Goal: Download file/media: Download file/media

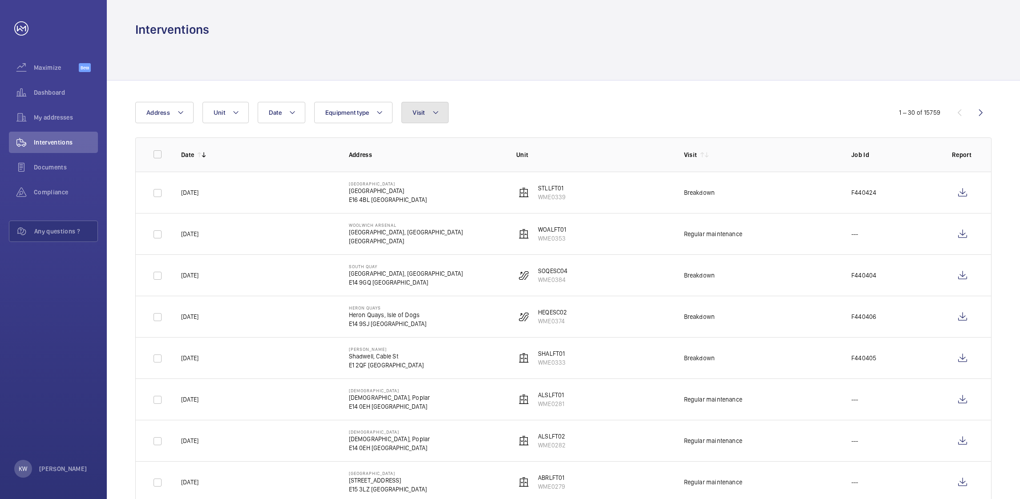
click at [442, 121] on button "Visit" at bounding box center [424, 112] width 47 height 21
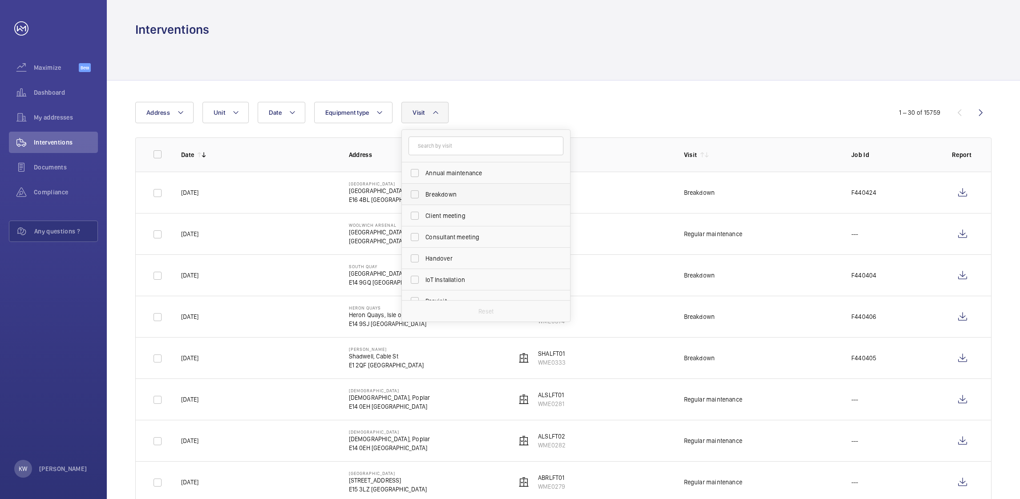
click at [442, 195] on span "Breakdown" at bounding box center [486, 194] width 122 height 9
click at [424, 195] on input "Breakdown" at bounding box center [415, 195] width 18 height 18
checkbox input "true"
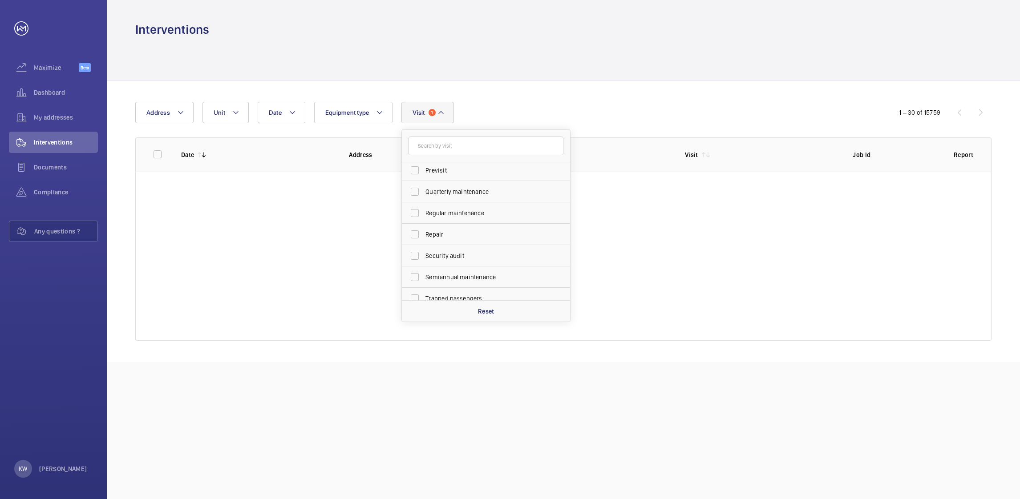
scroll to position [133, 0]
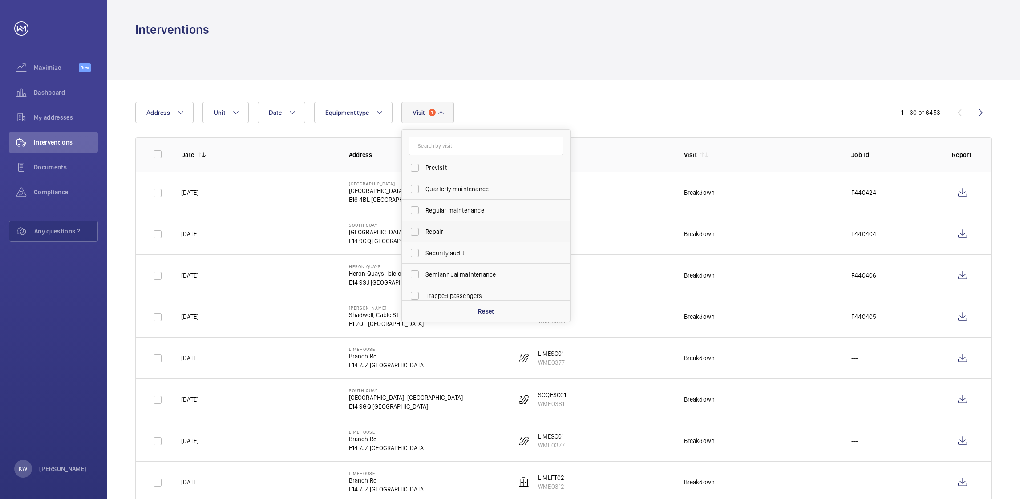
click at [442, 231] on span "Repair" at bounding box center [486, 231] width 122 height 9
click at [424, 231] on input "Repair" at bounding box center [415, 232] width 18 height 18
checkbox input "true"
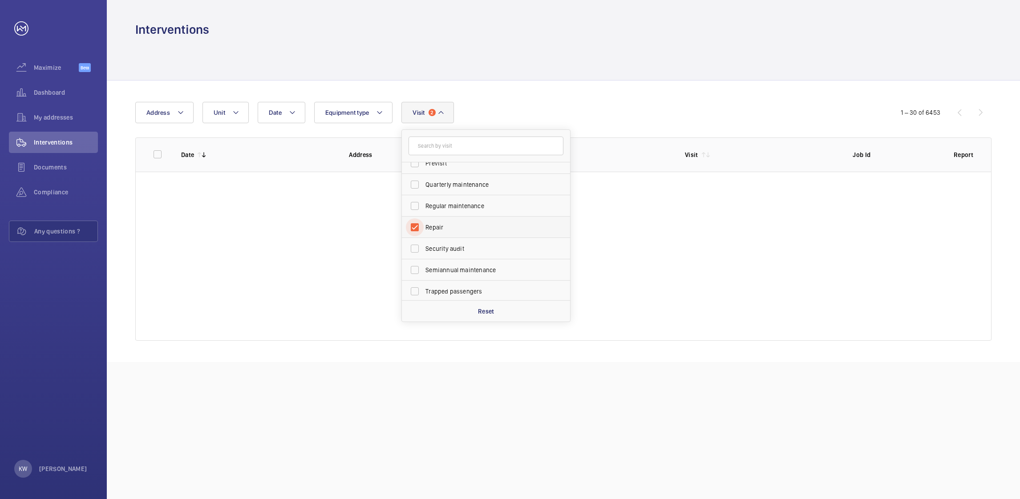
scroll to position [139, 0]
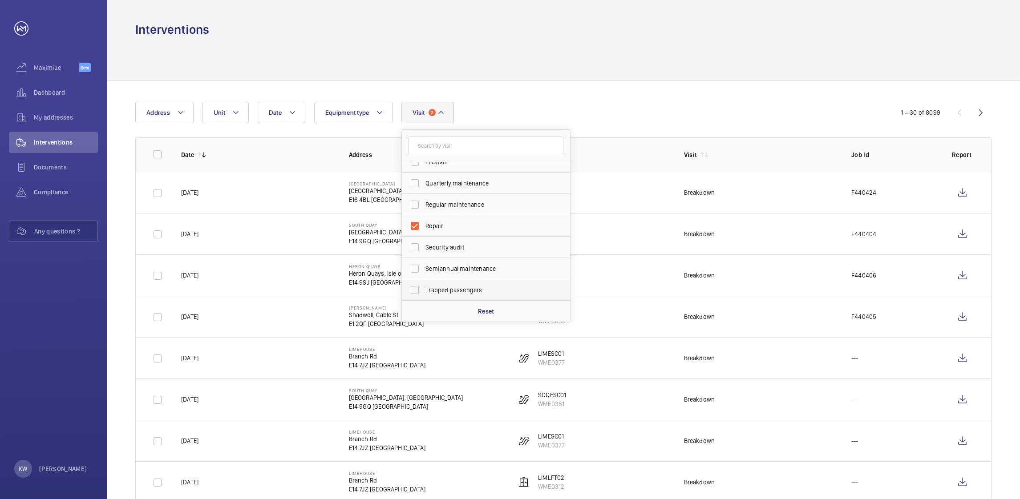
click at [446, 288] on span "Trapped passengers" at bounding box center [486, 290] width 122 height 9
click at [424, 288] on input "Trapped passengers" at bounding box center [415, 290] width 18 height 18
checkbox input "true"
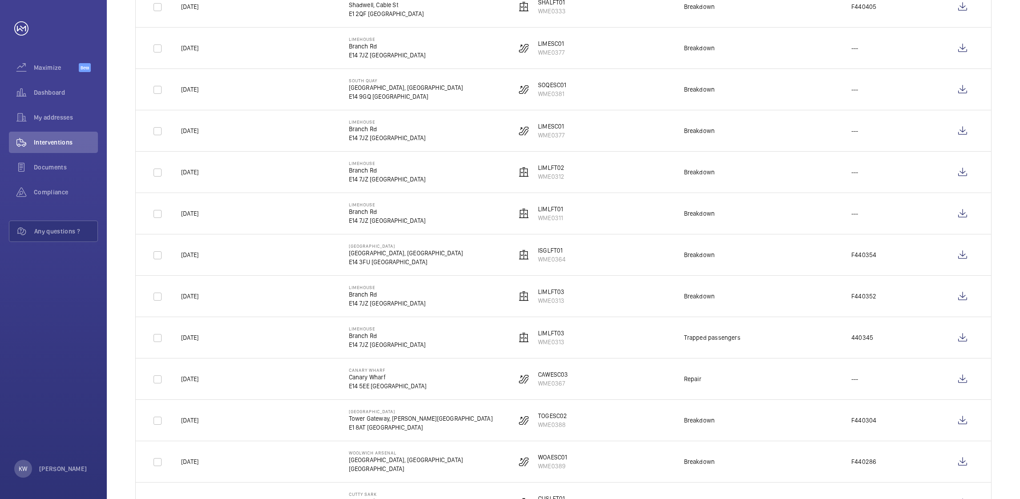
scroll to position [400, 0]
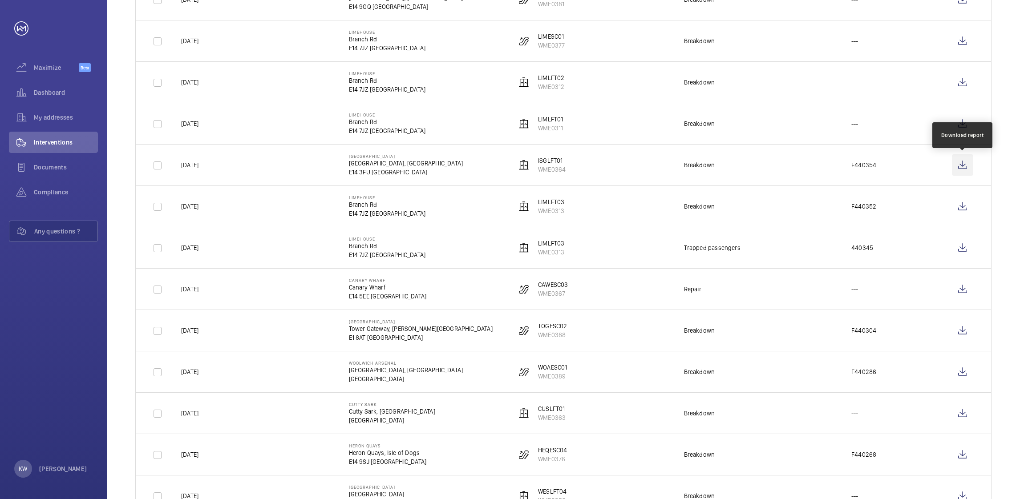
click at [963, 169] on wm-front-icon-button at bounding box center [962, 164] width 21 height 21
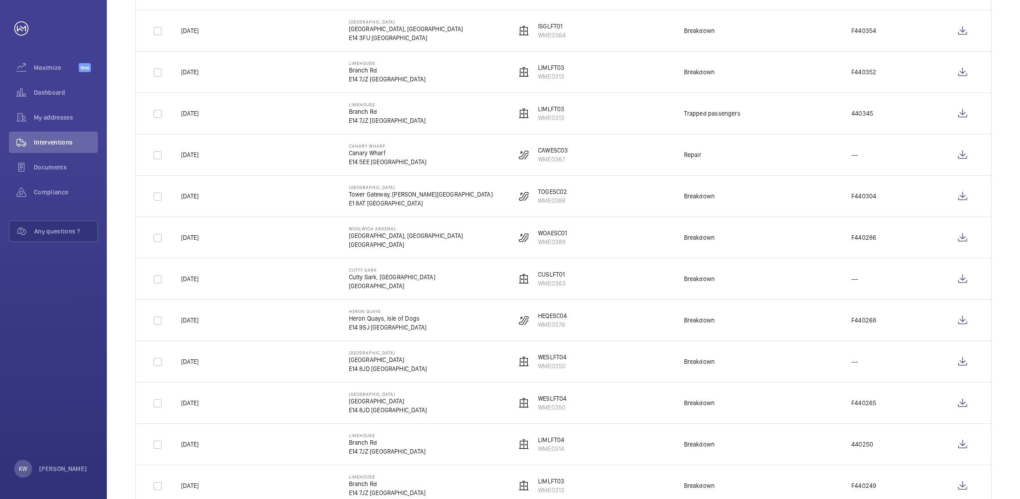
scroll to position [534, 0]
click at [963, 197] on wm-front-icon-button at bounding box center [962, 196] width 21 height 21
click at [959, 240] on wm-front-icon-button at bounding box center [962, 237] width 21 height 21
click at [960, 200] on wm-front-icon-button at bounding box center [962, 196] width 21 height 21
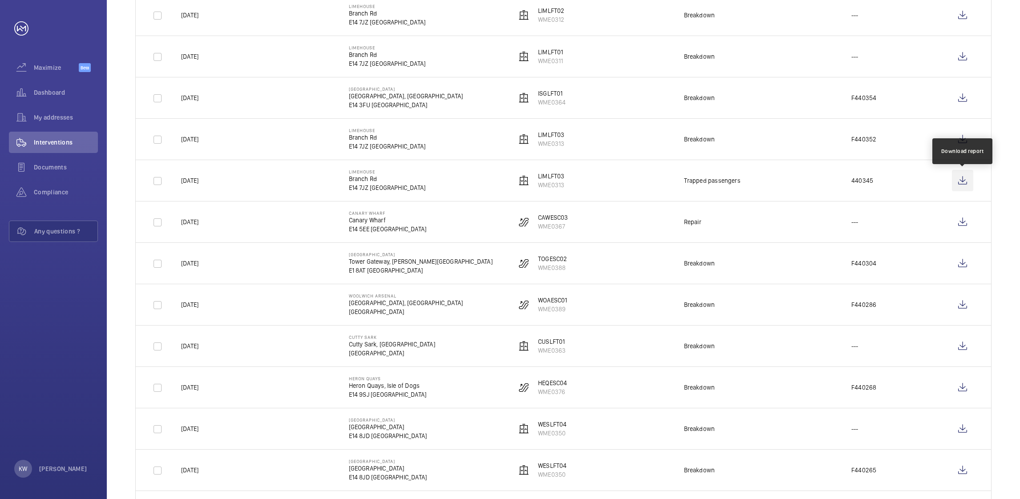
click at [962, 184] on wm-front-icon-button at bounding box center [962, 180] width 21 height 21
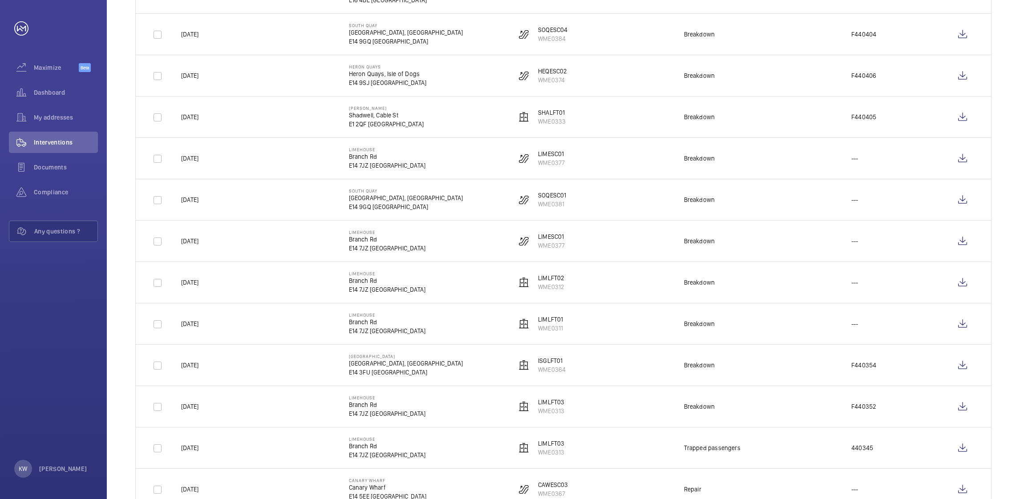
scroll to position [133, 0]
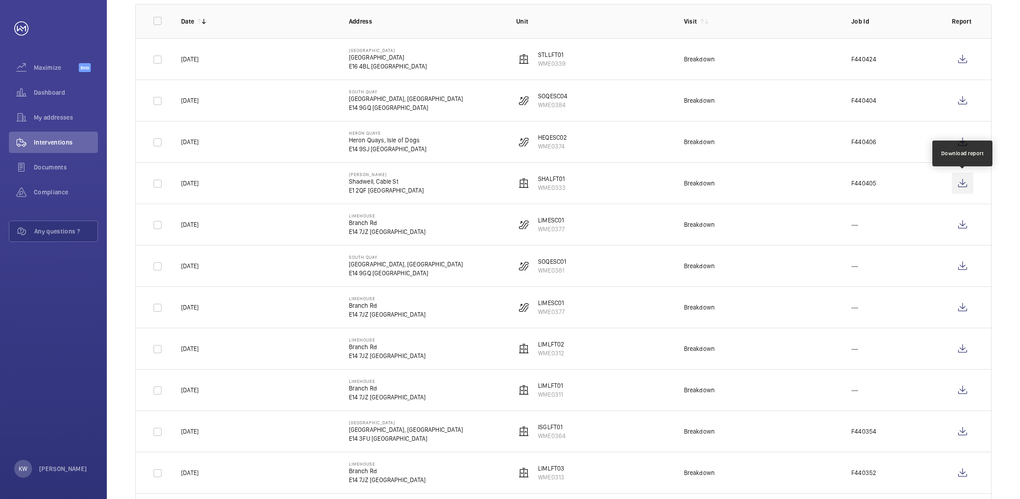
click at [959, 187] on wm-front-icon-button at bounding box center [962, 183] width 21 height 21
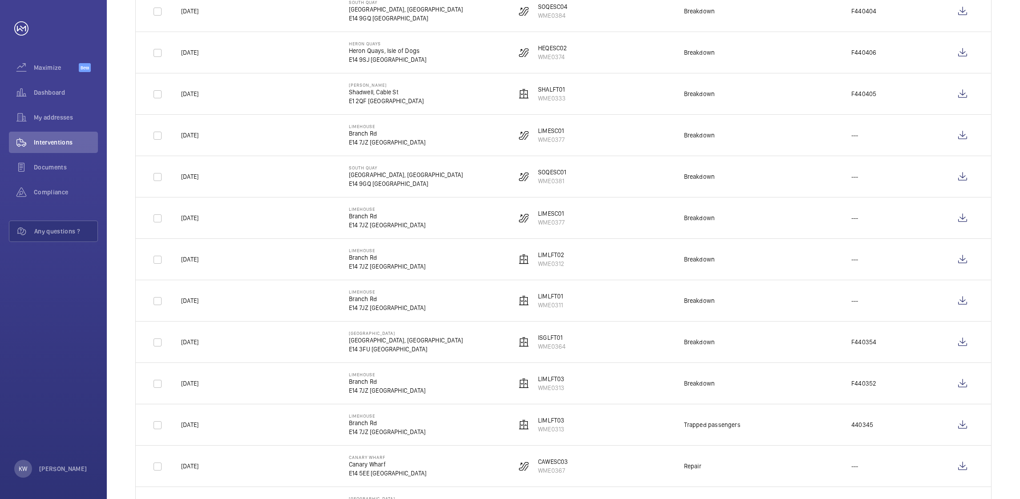
scroll to position [200, 0]
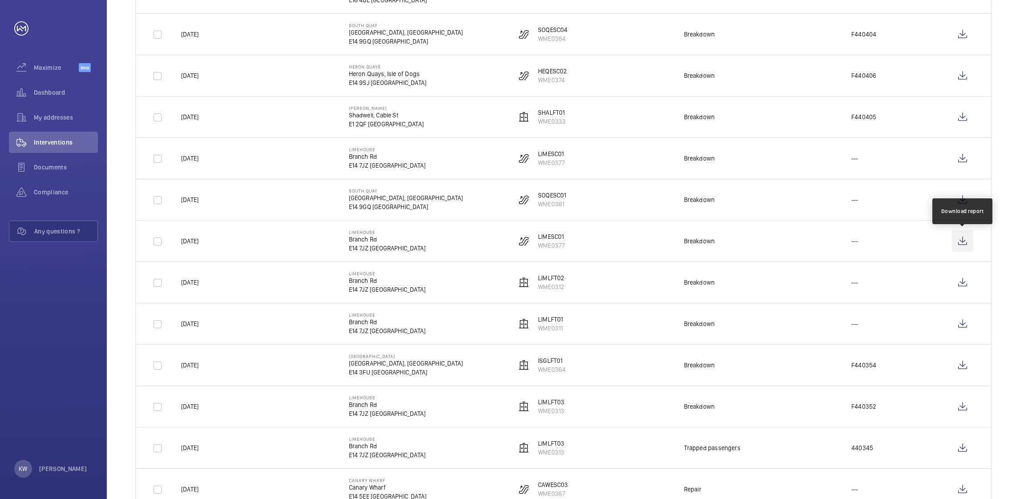
click at [960, 243] on wm-front-icon-button at bounding box center [962, 241] width 21 height 21
click at [964, 162] on wm-front-icon-button at bounding box center [962, 158] width 21 height 21
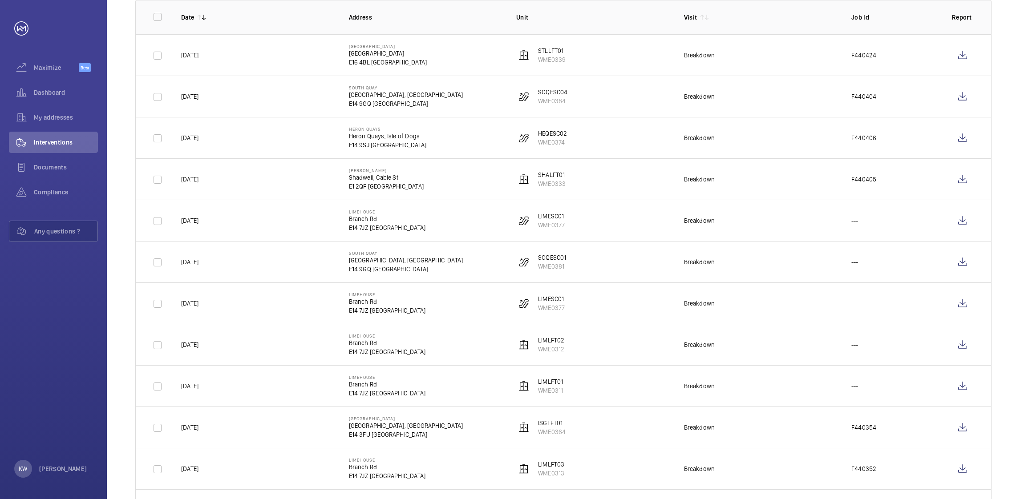
scroll to position [204, 0]
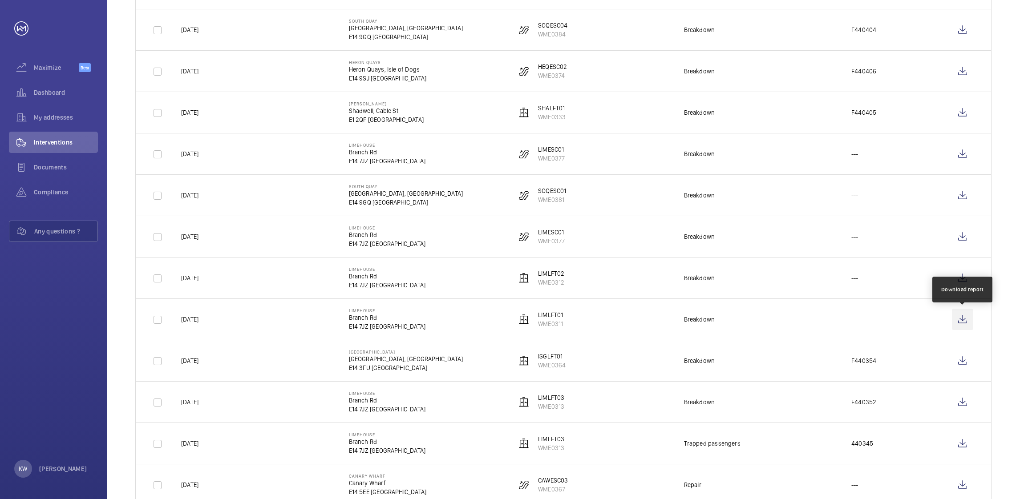
click at [965, 318] on wm-front-icon-button at bounding box center [962, 319] width 21 height 21
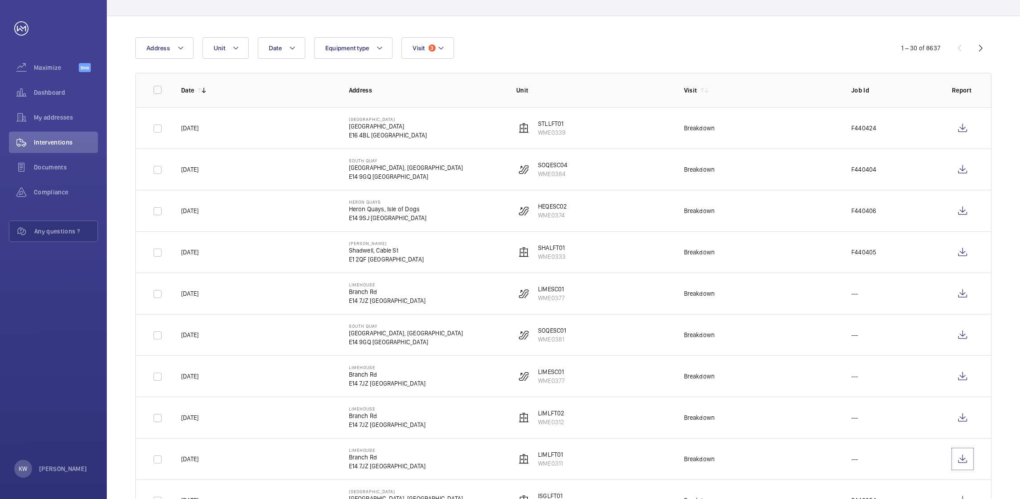
scroll to position [0, 0]
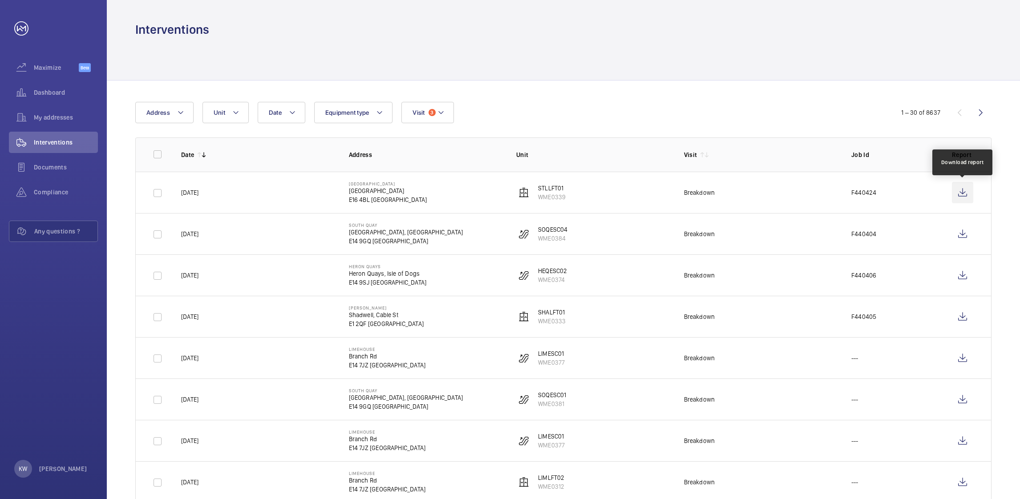
click at [964, 195] on wm-front-icon-button at bounding box center [962, 192] width 21 height 21
click at [968, 235] on wm-front-icon-button at bounding box center [962, 233] width 21 height 21
click at [957, 277] on wm-front-icon-button at bounding box center [962, 275] width 21 height 21
click at [440, 113] on mat-icon at bounding box center [440, 112] width 7 height 11
